Goal: Task Accomplishment & Management: Manage account settings

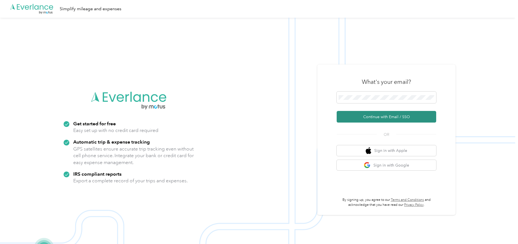
click at [376, 117] on button "Continue with Email / SSO" at bounding box center [387, 117] width 100 height 12
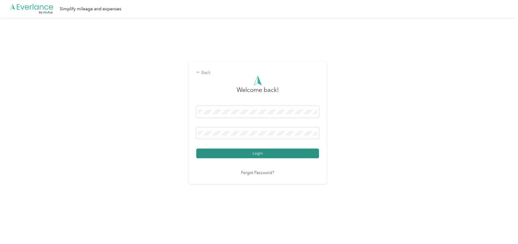
click at [249, 150] on button "Login" at bounding box center [257, 154] width 123 height 10
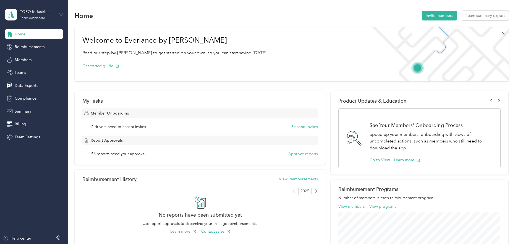
scroll to position [28, 0]
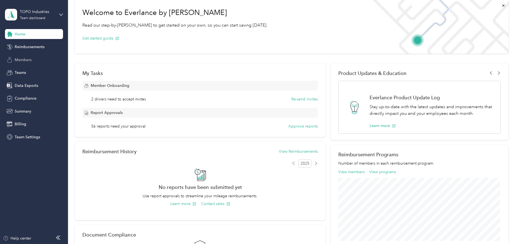
click at [24, 61] on span "Members" at bounding box center [23, 60] width 17 height 6
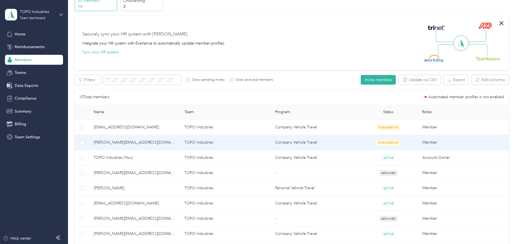
scroll to position [55, 0]
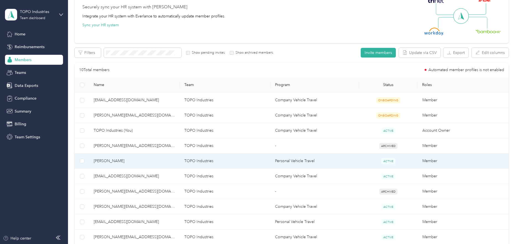
click at [111, 160] on span "[PERSON_NAME]" at bounding box center [135, 161] width 82 height 6
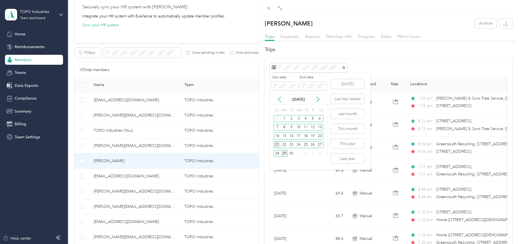
click at [277, 145] on div "21" at bounding box center [277, 144] width 7 height 7
click at [319, 146] on div "27" at bounding box center [319, 144] width 7 height 7
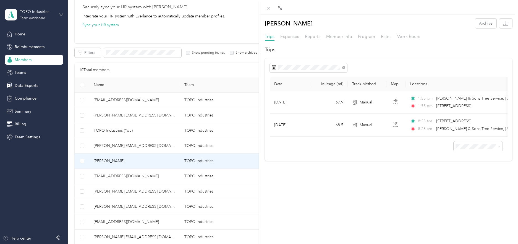
click at [118, 174] on div "[PERSON_NAME] Archive Trips Expenses Reports Member info Program Rates Work hou…" at bounding box center [259, 122] width 518 height 244
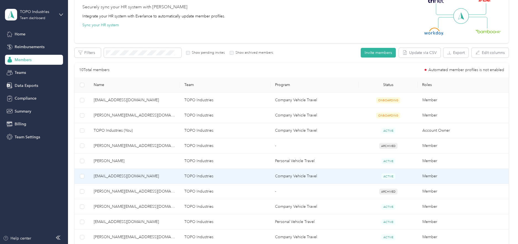
click at [120, 174] on span "[EMAIL_ADDRESS][DOMAIN_NAME]" at bounding box center [135, 176] width 82 height 6
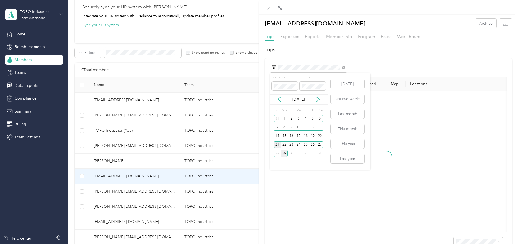
click at [276, 145] on div "21" at bounding box center [277, 144] width 7 height 7
click at [322, 142] on div "27" at bounding box center [319, 144] width 7 height 7
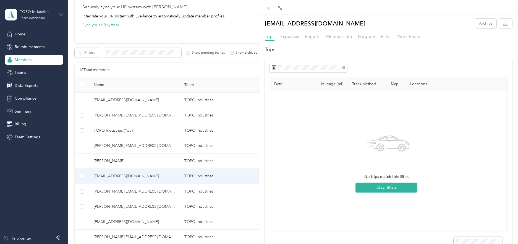
click at [121, 219] on div "[EMAIL_ADDRESS][DOMAIN_NAME] Archive Trips Expenses Reports Member info Program…" at bounding box center [259, 122] width 518 height 244
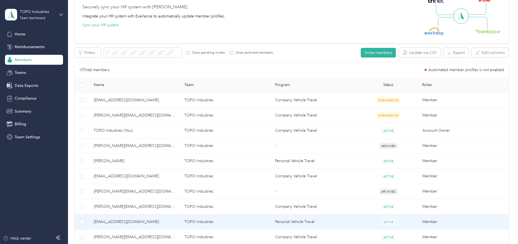
click at [121, 220] on span "[EMAIL_ADDRESS][DOMAIN_NAME]" at bounding box center [135, 222] width 82 height 6
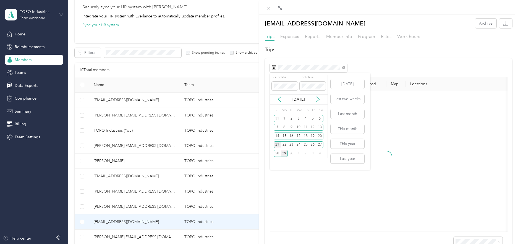
click at [275, 144] on div "21" at bounding box center [277, 144] width 7 height 7
click at [320, 144] on div "27" at bounding box center [319, 144] width 7 height 7
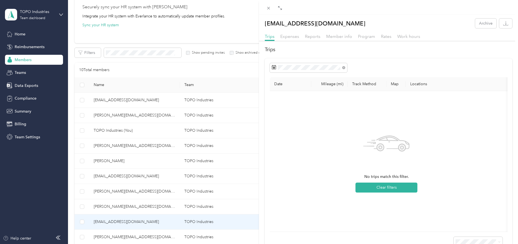
click at [109, 233] on div "[EMAIL_ADDRESS][DOMAIN_NAME] Archive Trips Expenses Reports Member info Program…" at bounding box center [259, 122] width 518 height 244
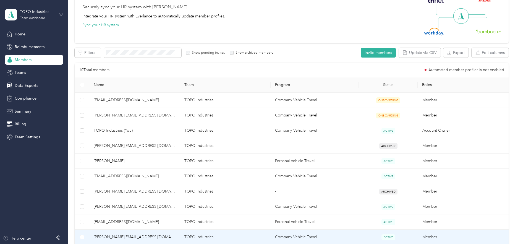
click at [116, 237] on span "[PERSON_NAME][EMAIL_ADDRESS][DOMAIN_NAME]" at bounding box center [135, 237] width 82 height 6
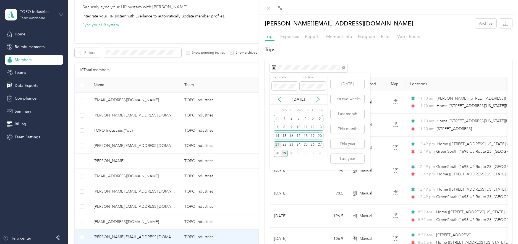
click at [275, 145] on div "21" at bounding box center [277, 144] width 7 height 7
click at [320, 145] on div "27" at bounding box center [319, 144] width 7 height 7
